Goal: Transaction & Acquisition: Obtain resource

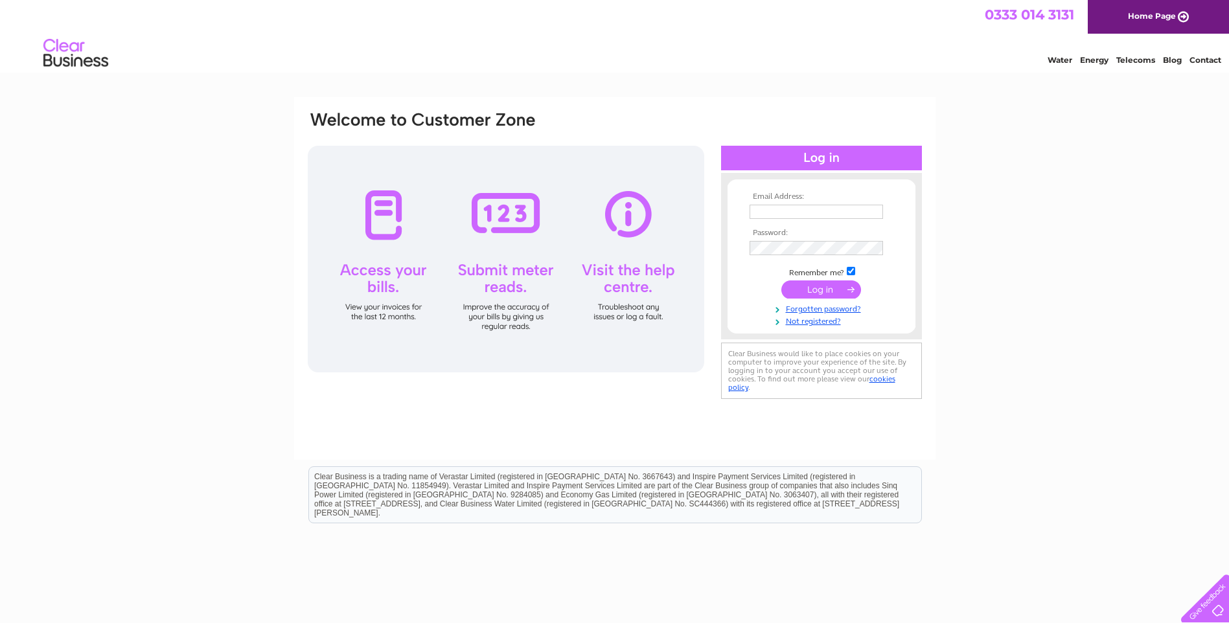
click at [780, 205] on input "text" at bounding box center [815, 212] width 133 height 14
click at [844, 216] on input "mmacdonald@irnsecurity.co.uk" at bounding box center [815, 212] width 133 height 14
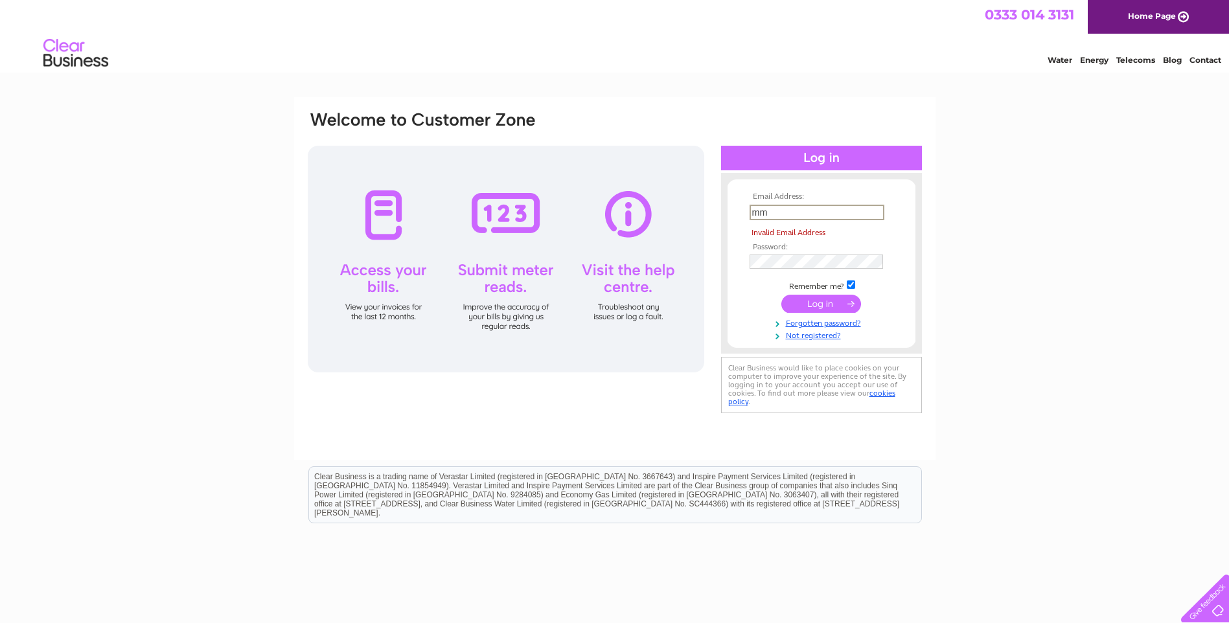
type input "m"
click at [815, 217] on input "**********" at bounding box center [816, 213] width 135 height 16
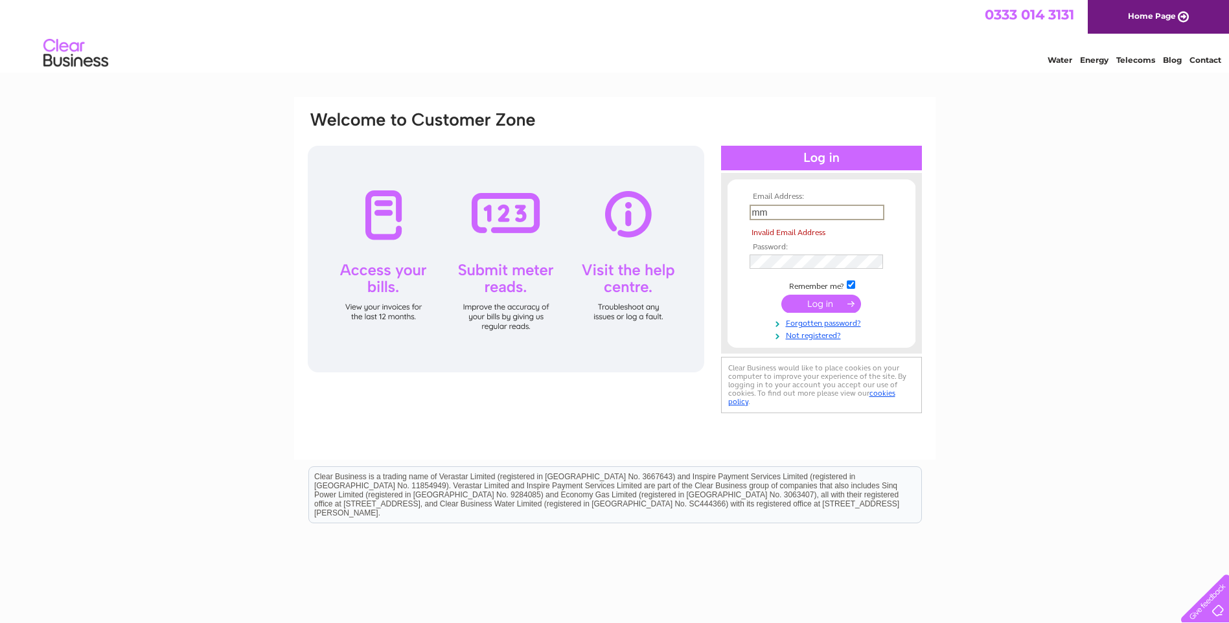
type input "mmacdonald@irnsecurity.co.uk"
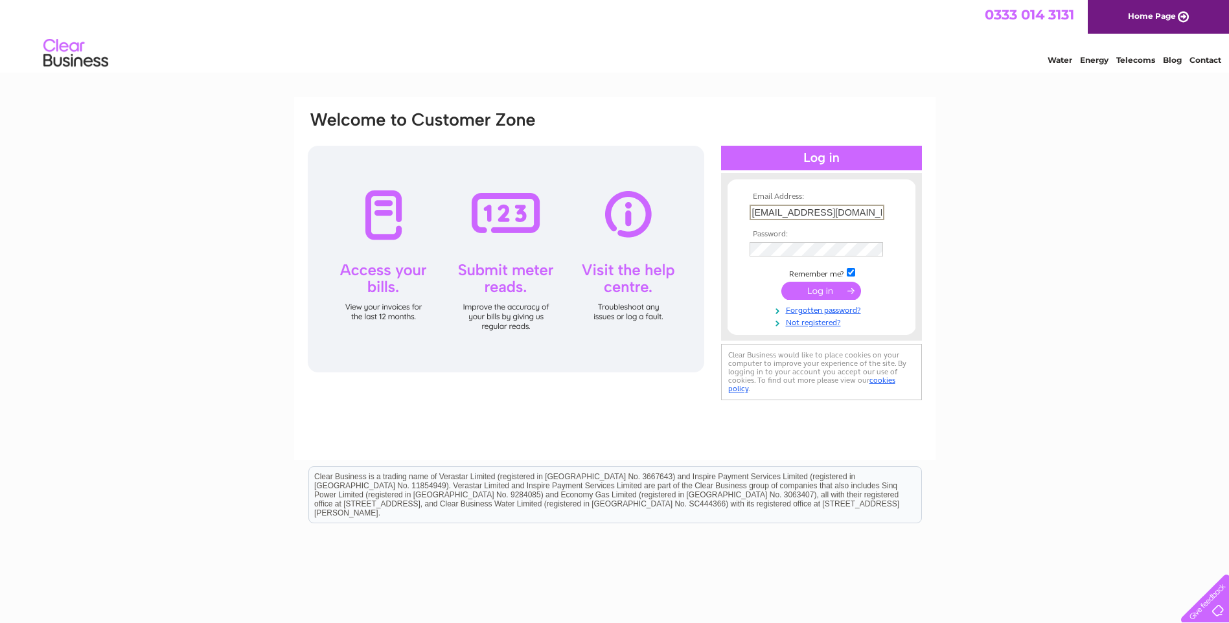
click at [802, 264] on td at bounding box center [821, 263] width 150 height 6
click at [781, 282] on input "submit" at bounding box center [821, 291] width 80 height 18
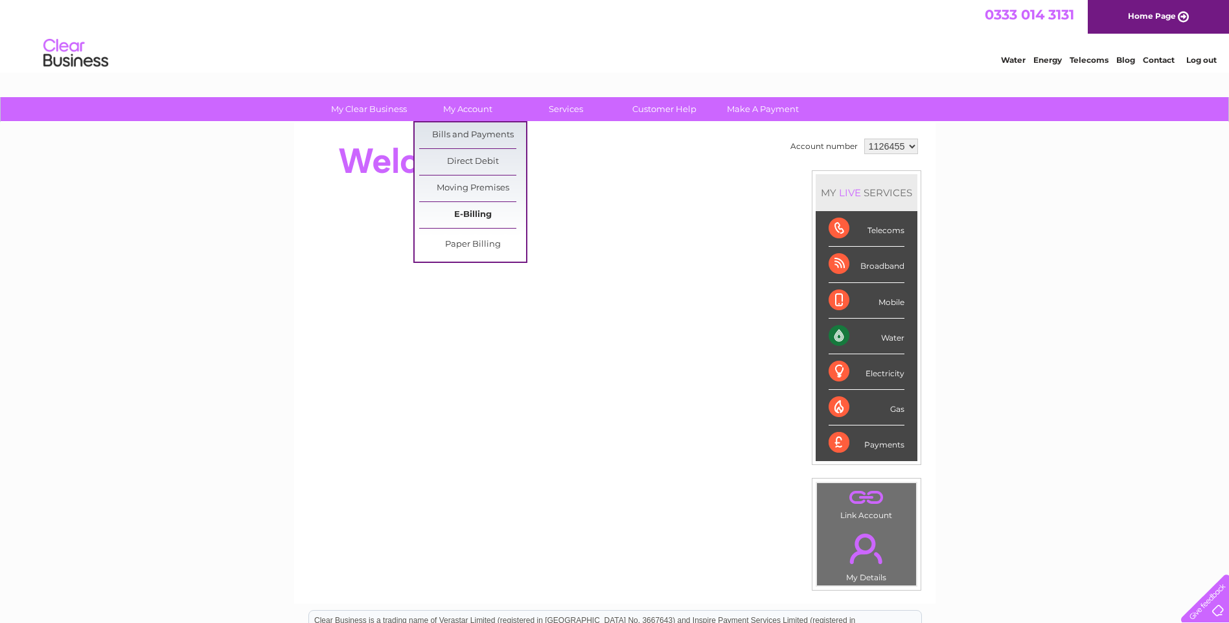
click at [481, 214] on link "E-Billing" at bounding box center [472, 215] width 107 height 26
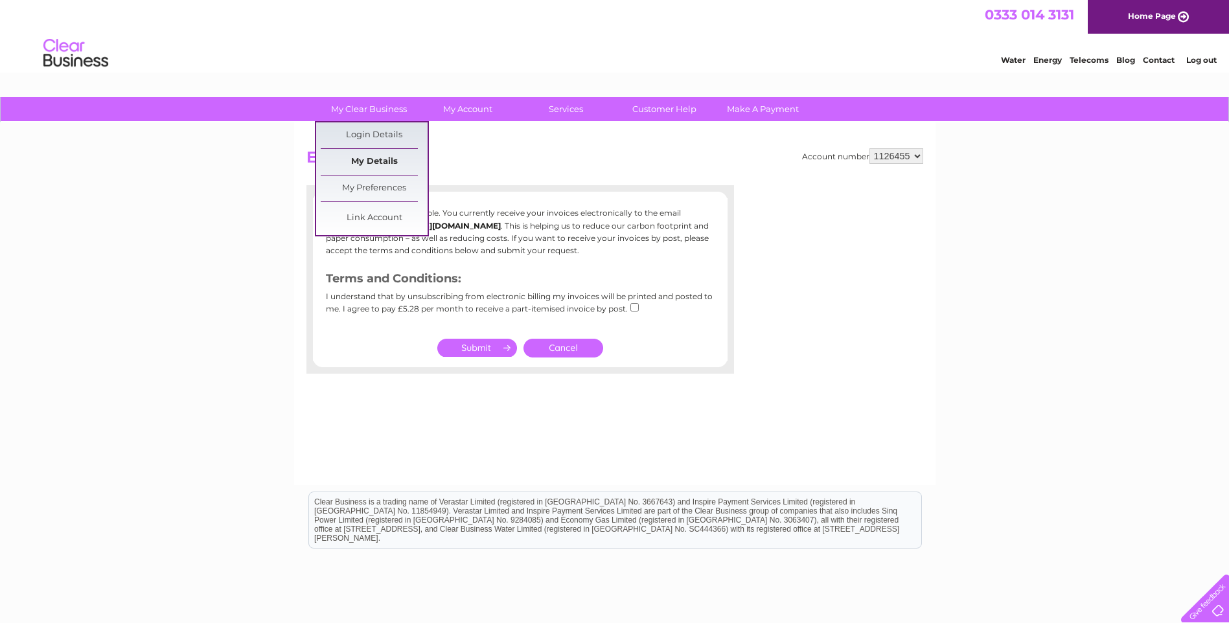
click at [380, 159] on link "My Details" at bounding box center [374, 162] width 107 height 26
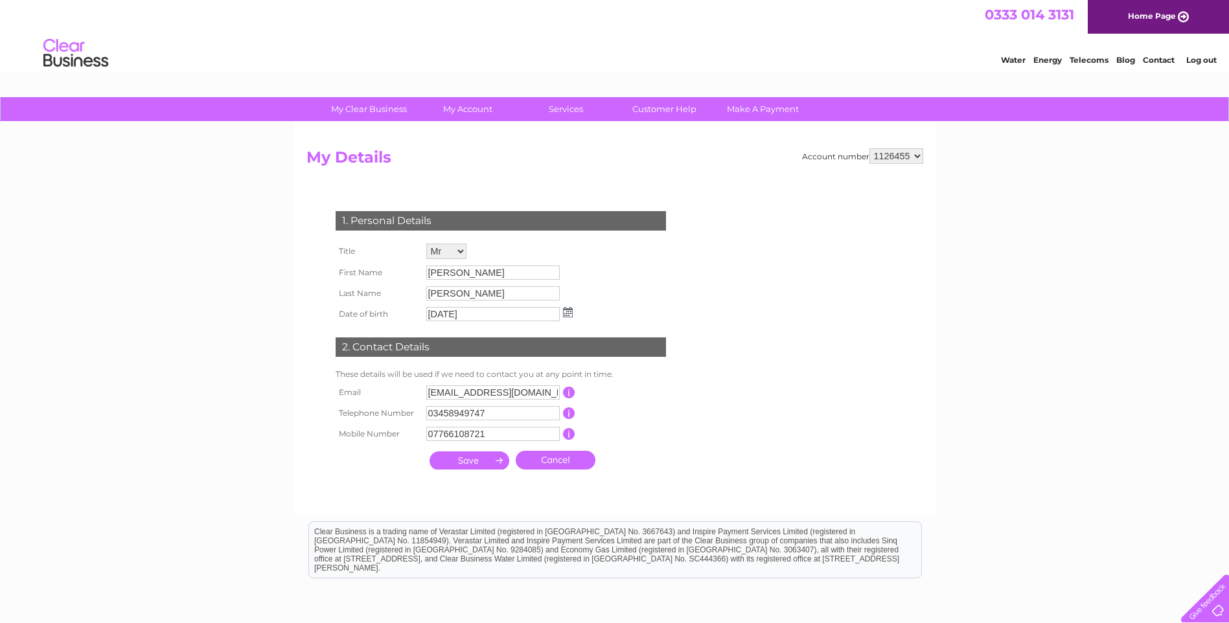
click at [456, 117] on link "My Account" at bounding box center [467, 109] width 107 height 24
click at [457, 115] on link "My Account" at bounding box center [467, 109] width 107 height 24
click at [484, 117] on link "My Account" at bounding box center [467, 109] width 107 height 24
click at [479, 115] on link "My Account" at bounding box center [467, 109] width 107 height 24
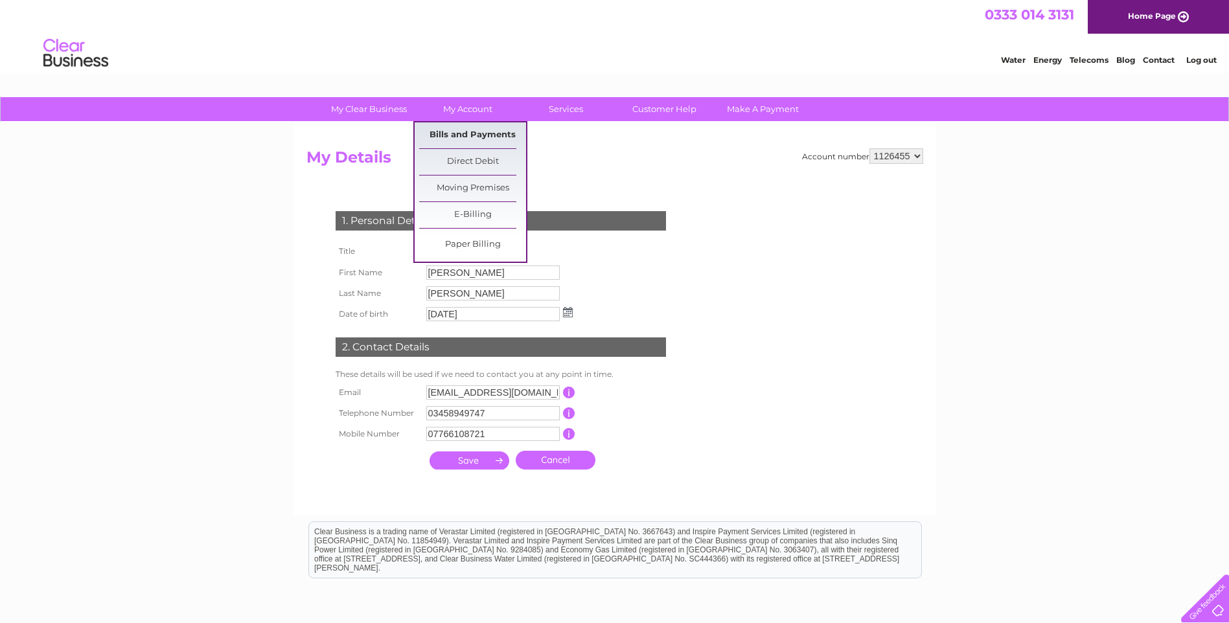
click at [450, 126] on link "Bills and Payments" at bounding box center [472, 135] width 107 height 26
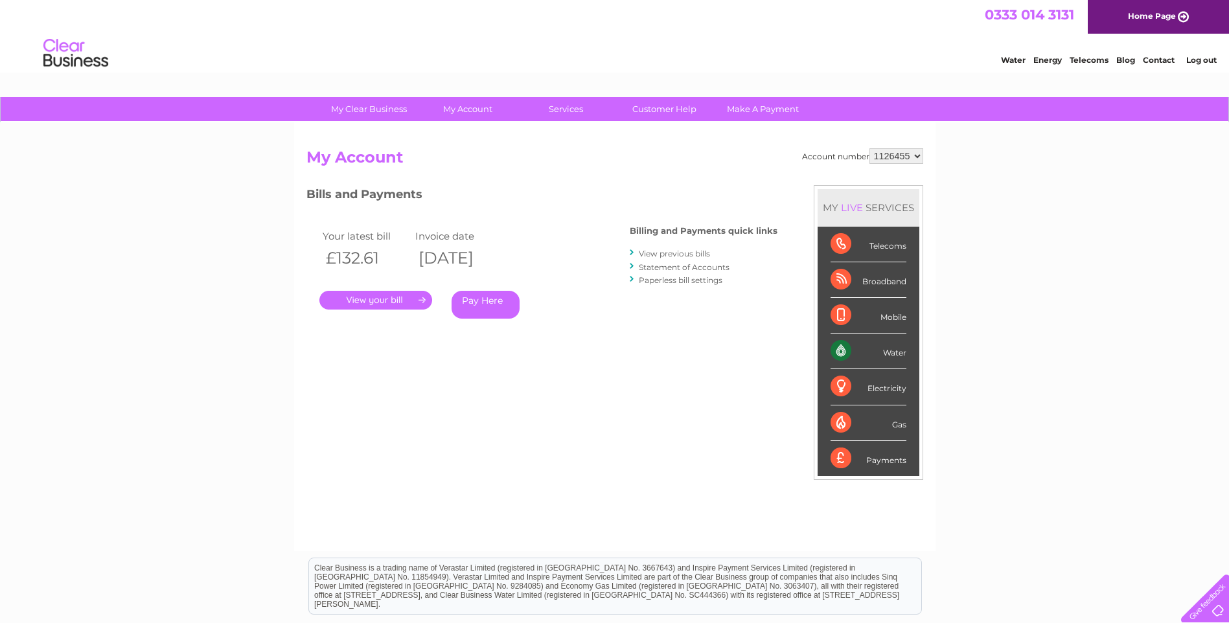
click at [399, 297] on link "." at bounding box center [375, 300] width 113 height 19
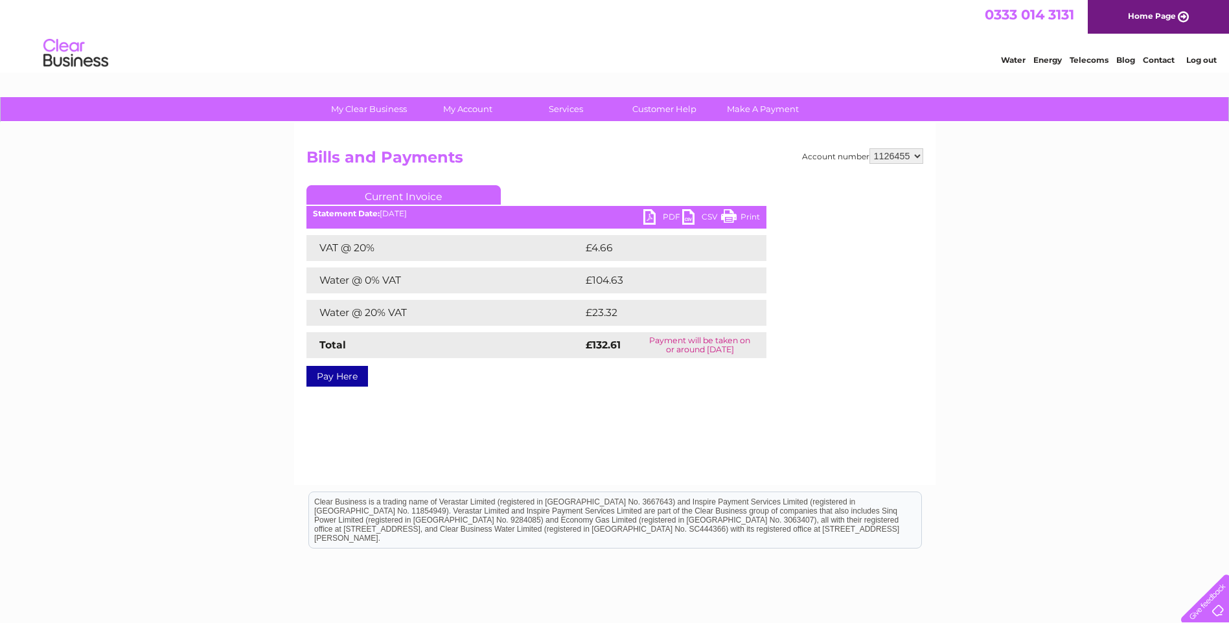
click at [652, 214] on link "PDF" at bounding box center [662, 218] width 39 height 19
